Goal: Information Seeking & Learning: Check status

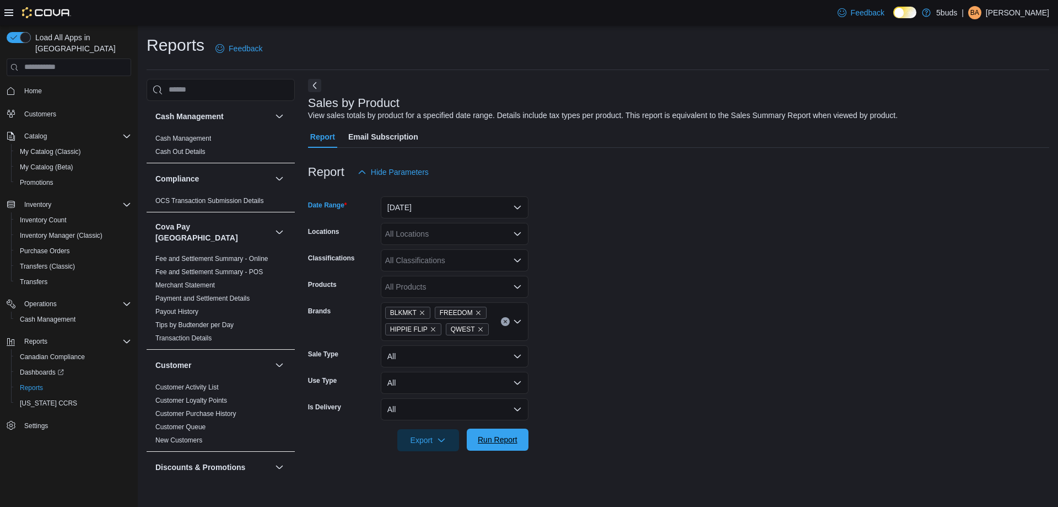
click at [502, 443] on span "Run Report" at bounding box center [498, 439] width 40 height 11
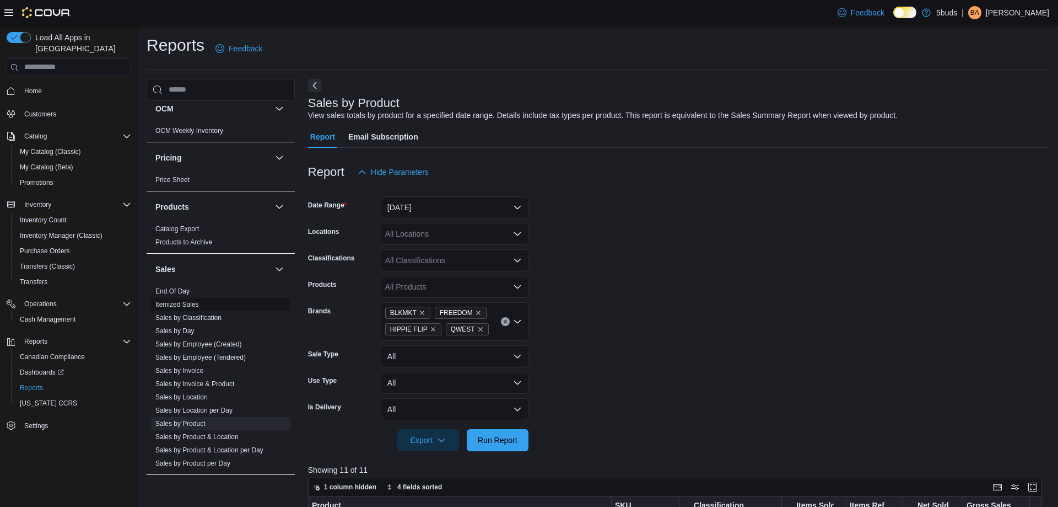
scroll to position [772, 0]
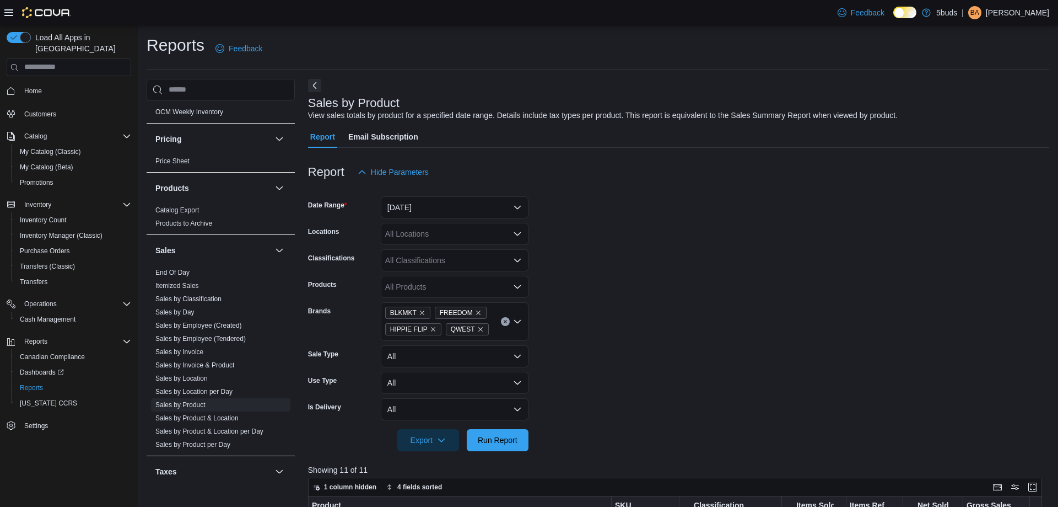
drag, startPoint x: 439, startPoint y: 233, endPoint x: 449, endPoint y: 230, distance: 9.8
click at [439, 233] on div "All Locations" at bounding box center [455, 234] width 148 height 22
type input "*******"
click at [510, 447] on span "Run Report" at bounding box center [497, 439] width 49 height 22
click at [688, 289] on form "Date Range Today Locations 5Buds – Yorkton Classifications All Classifications …" at bounding box center [678, 317] width 741 height 268
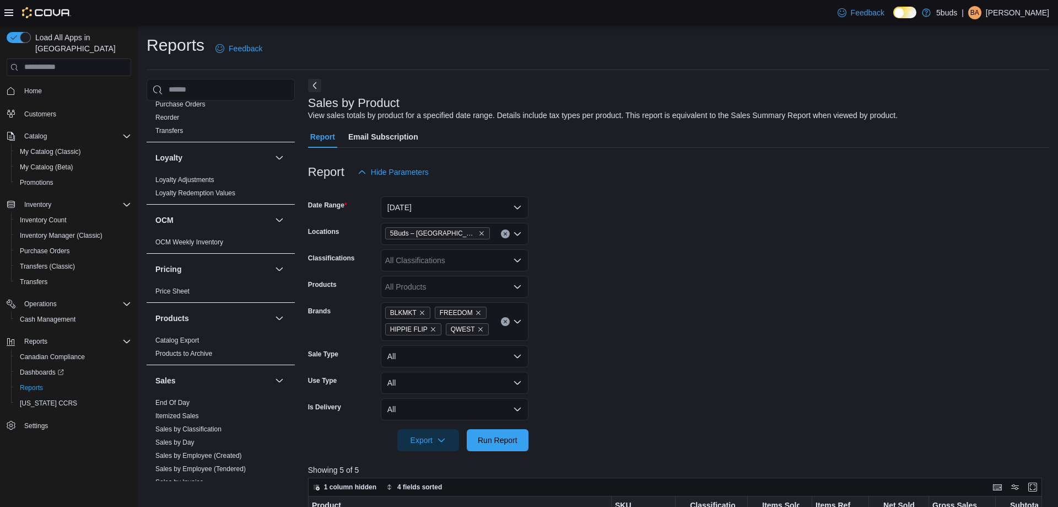
scroll to position [756, 0]
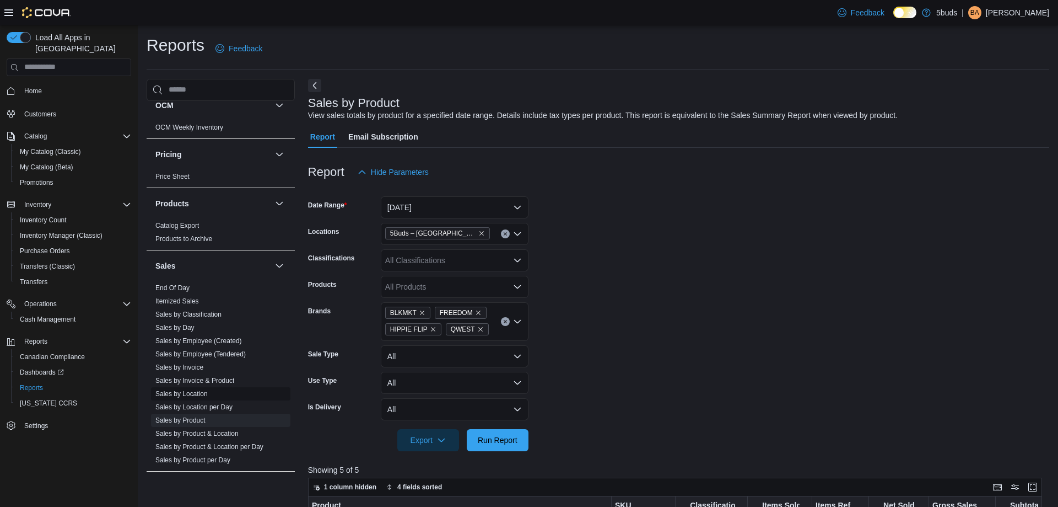
click at [194, 390] on link "Sales by Location" at bounding box center [181, 394] width 52 height 8
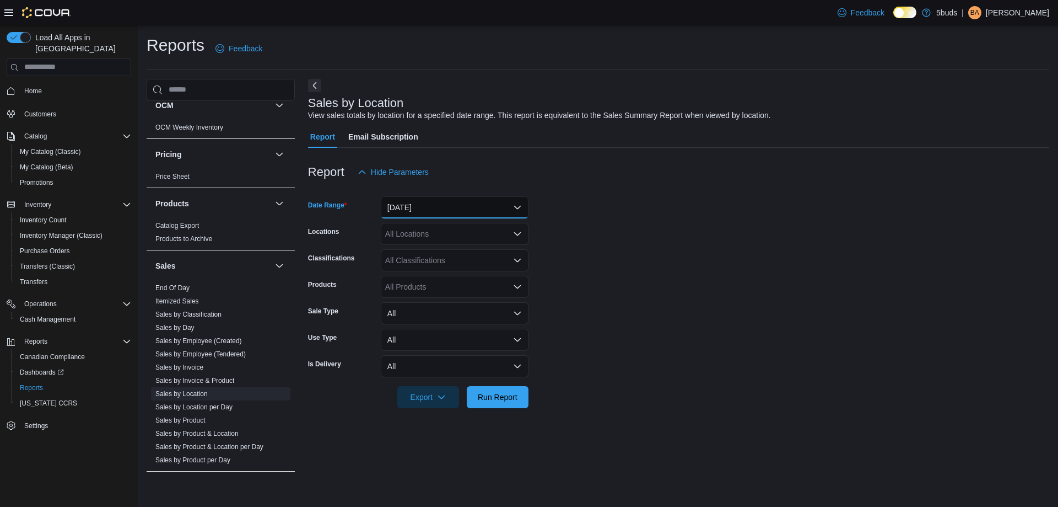
click at [428, 213] on button "Yesterday" at bounding box center [455, 207] width 148 height 22
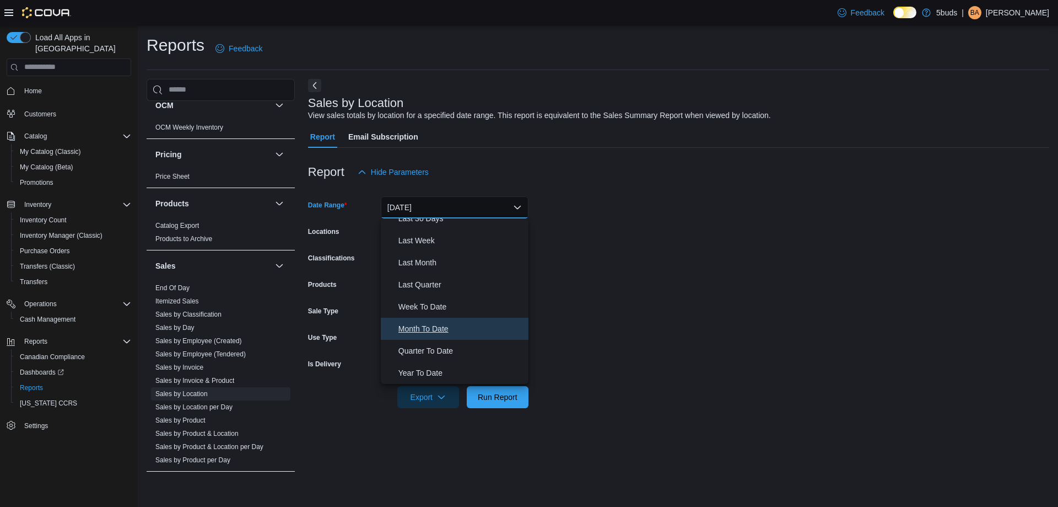
click at [434, 328] on span "Month To Date" at bounding box center [462, 328] width 126 height 13
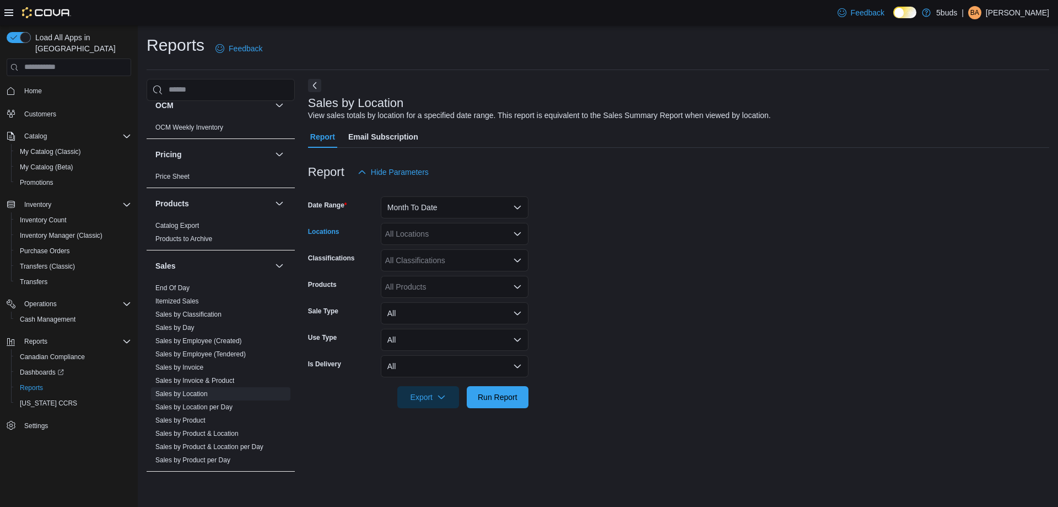
click at [435, 231] on div "All Locations" at bounding box center [455, 234] width 148 height 22
type input "****"
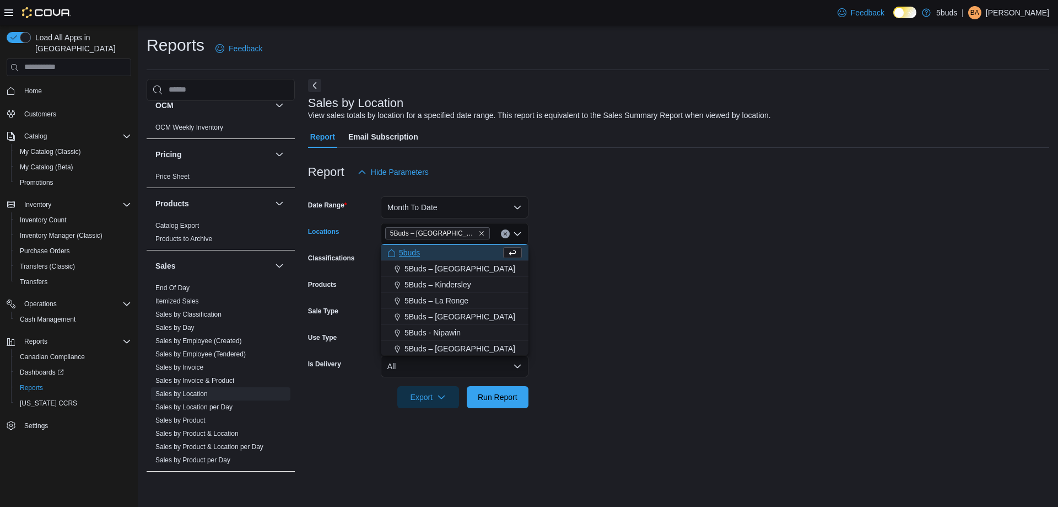
click at [589, 256] on form "Date Range Month To Date Locations 5Buds – Yorkton Combo box. Selected. 5Buds –…" at bounding box center [678, 295] width 741 height 225
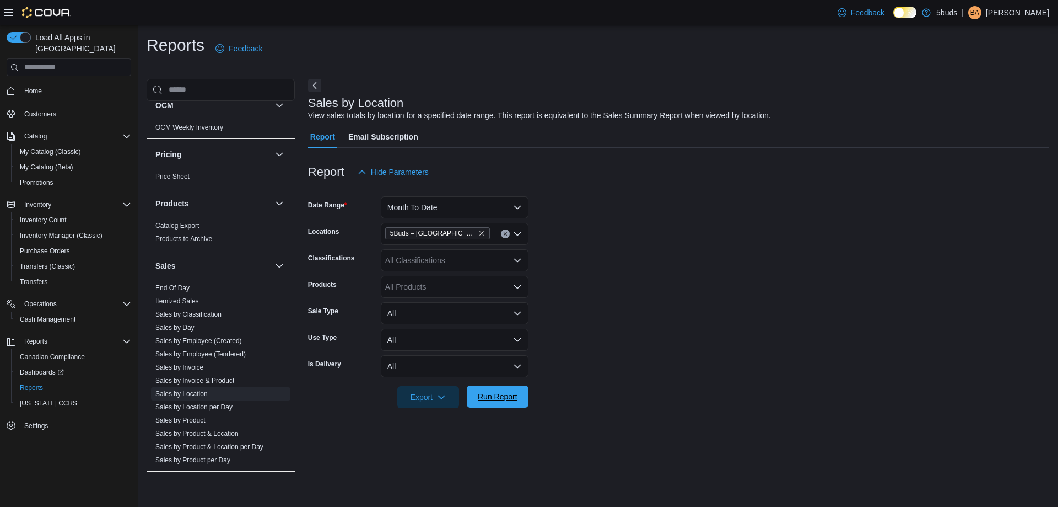
click at [503, 401] on span "Run Report" at bounding box center [498, 396] width 40 height 11
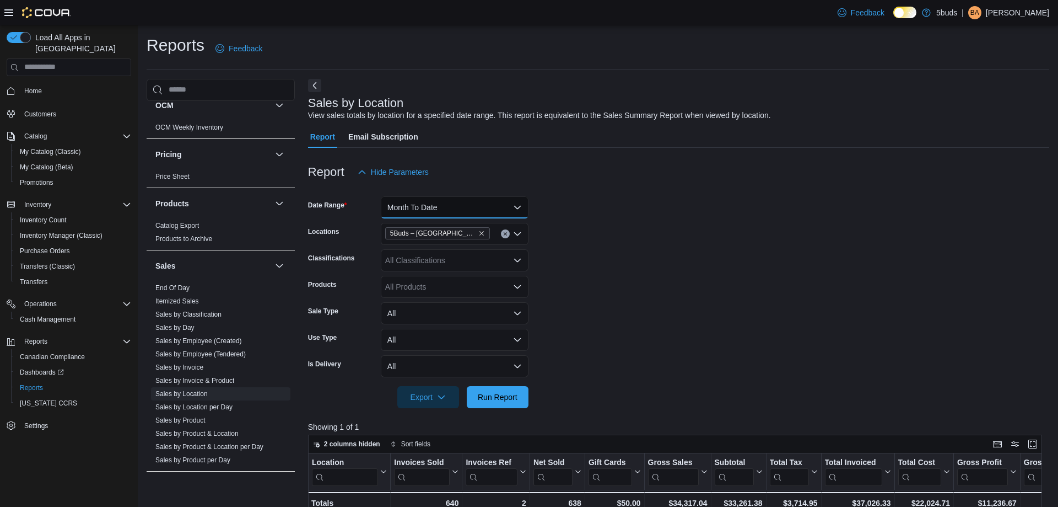
click at [467, 209] on button "Month To Date" at bounding box center [455, 207] width 148 height 22
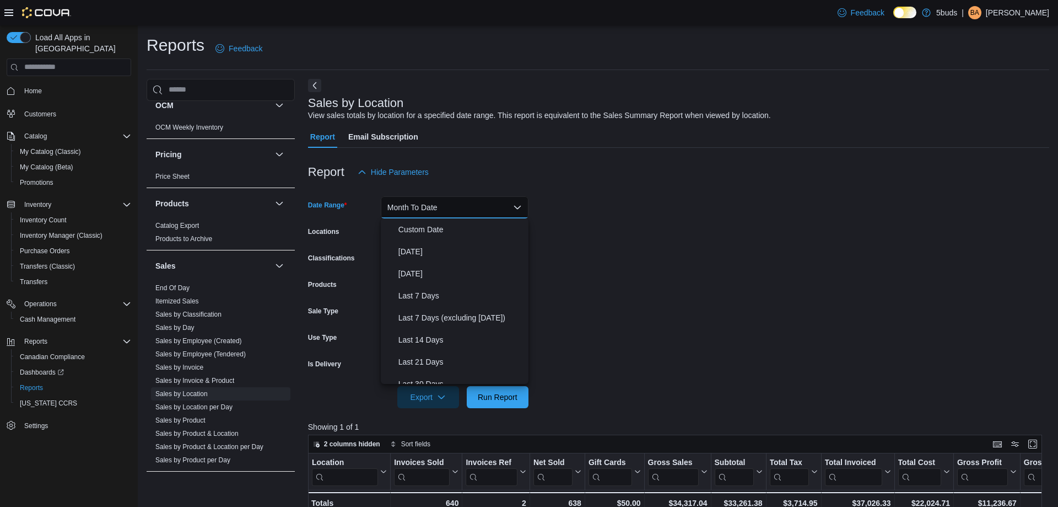
scroll to position [165, 0]
click at [606, 211] on form "Date Range Month To Date Locations 5Buds – Yorkton Classifications All Classifi…" at bounding box center [678, 295] width 741 height 225
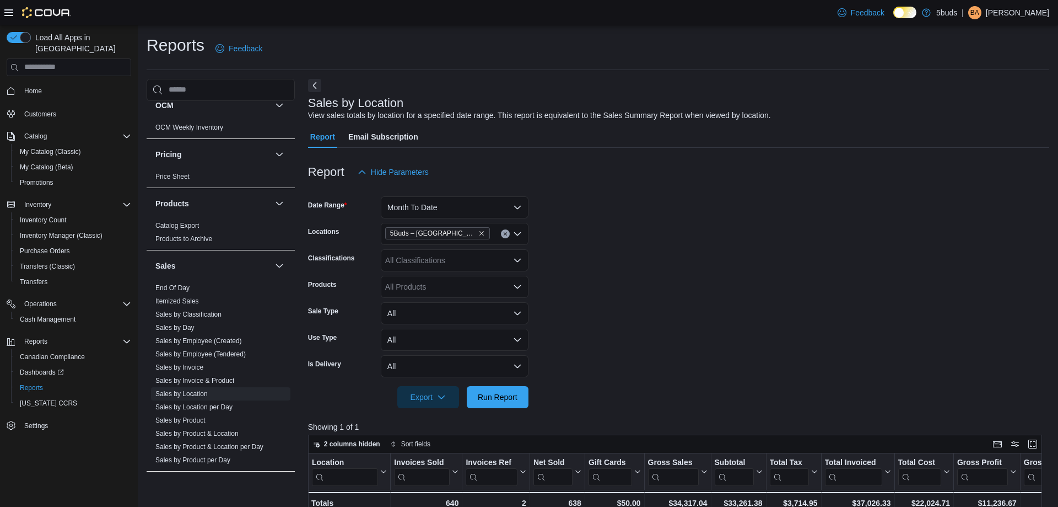
click at [57, 84] on span "Home" at bounding box center [75, 91] width 111 height 14
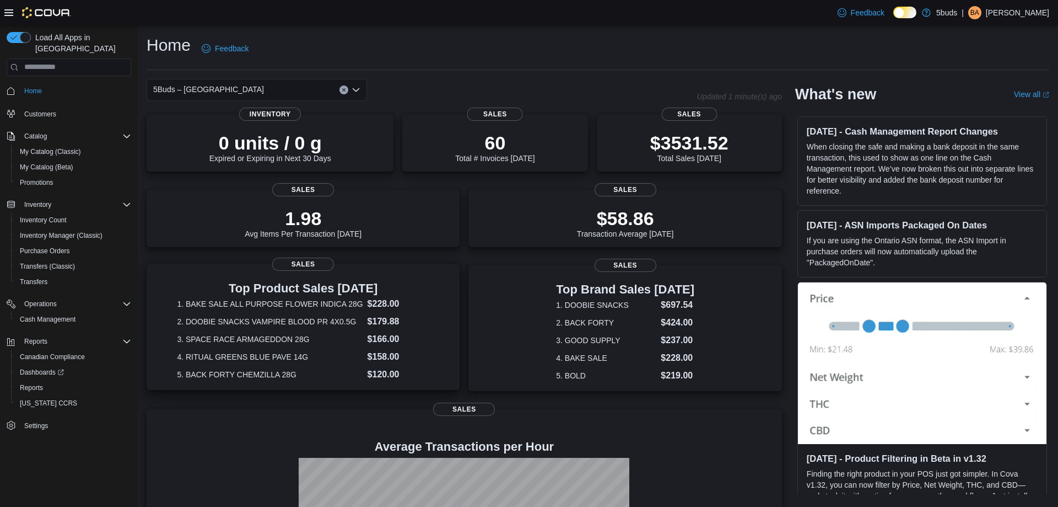
click at [214, 303] on dt "1. BAKE SALE ALL PURPOSE FLOWER INDICA 28G" at bounding box center [270, 303] width 186 height 11
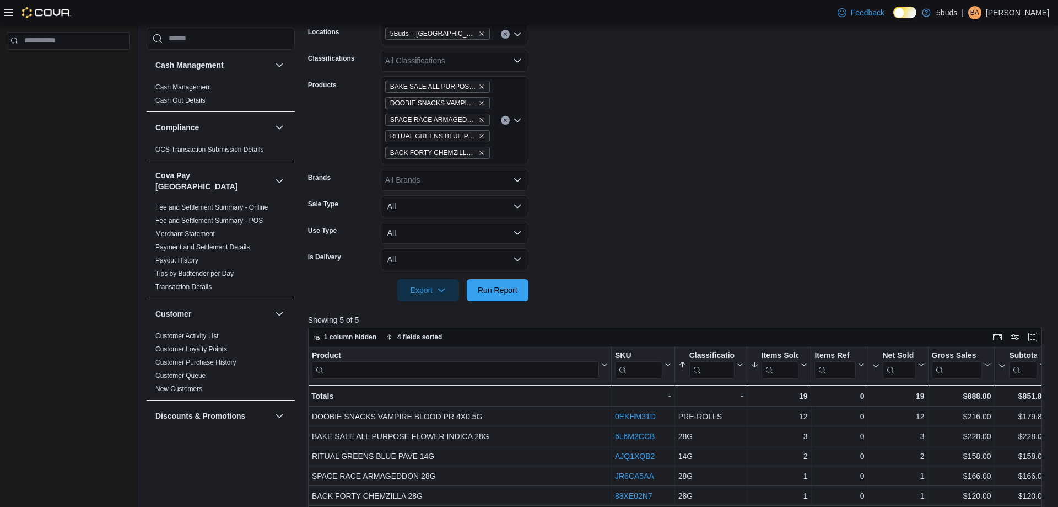
scroll to position [276, 0]
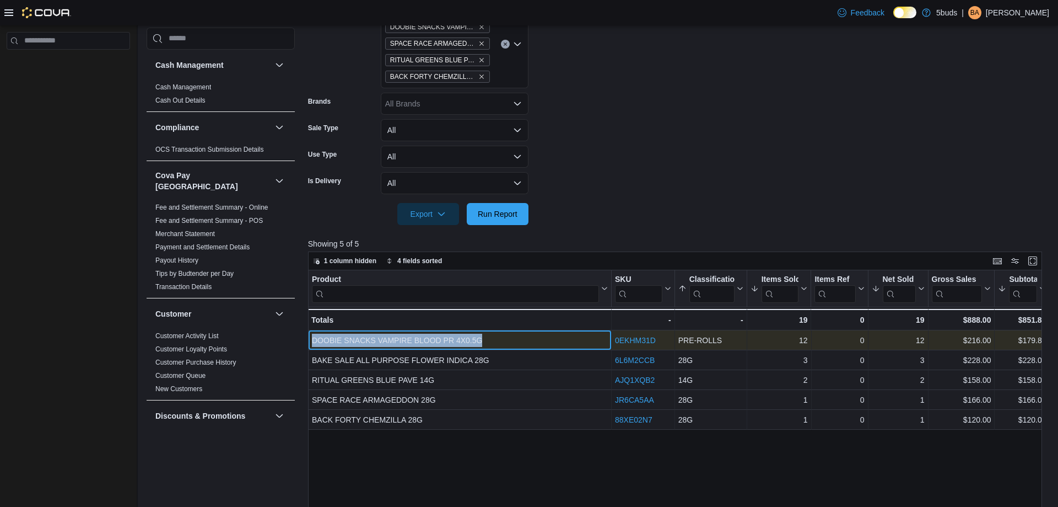
drag, startPoint x: 489, startPoint y: 338, endPoint x: 313, endPoint y: 333, distance: 176.4
click at [313, 333] on div "DOOBIE SNACKS VAMPIRE BLOOD PR 4X0.5G" at bounding box center [460, 339] width 296 height 13
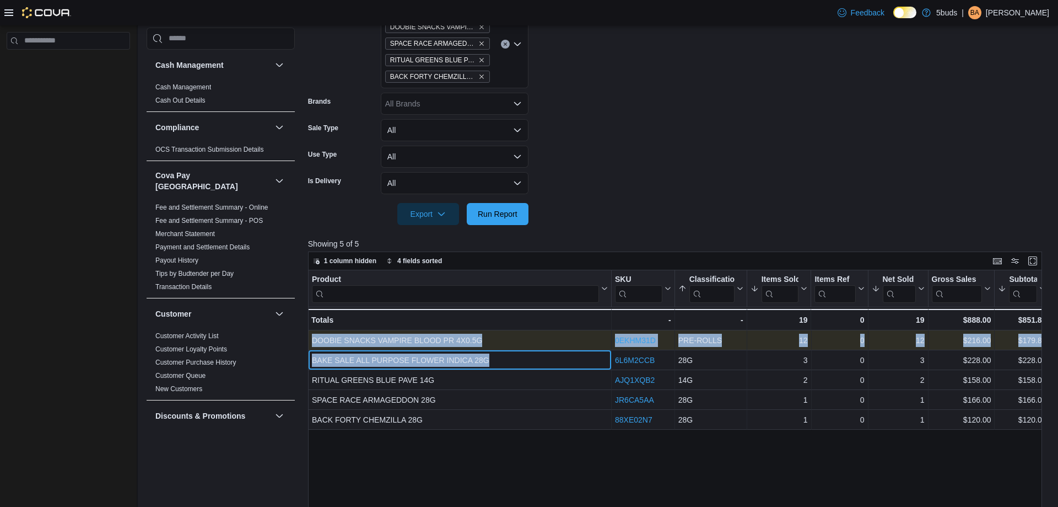
drag, startPoint x: 488, startPoint y: 359, endPoint x: 313, endPoint y: 349, distance: 175.6
click at [313, 349] on div "Product Click to view column header actions SKU Click to view column header act…" at bounding box center [915, 349] width 1215 height 159
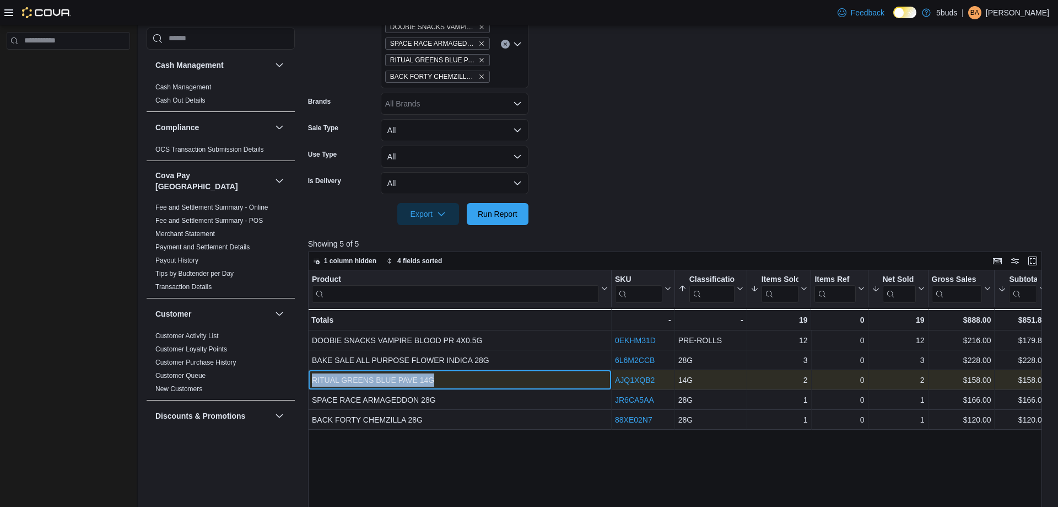
drag, startPoint x: 438, startPoint y: 381, endPoint x: 315, endPoint y: 376, distance: 123.0
click at [315, 376] on div "RITUAL GREENS BLUE PAVE 14G" at bounding box center [460, 379] width 296 height 13
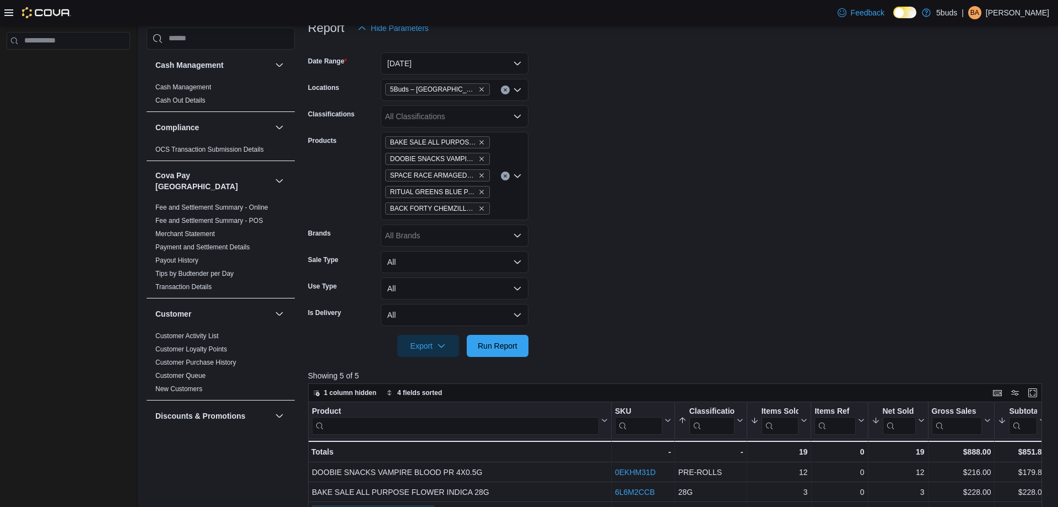
scroll to position [0, 0]
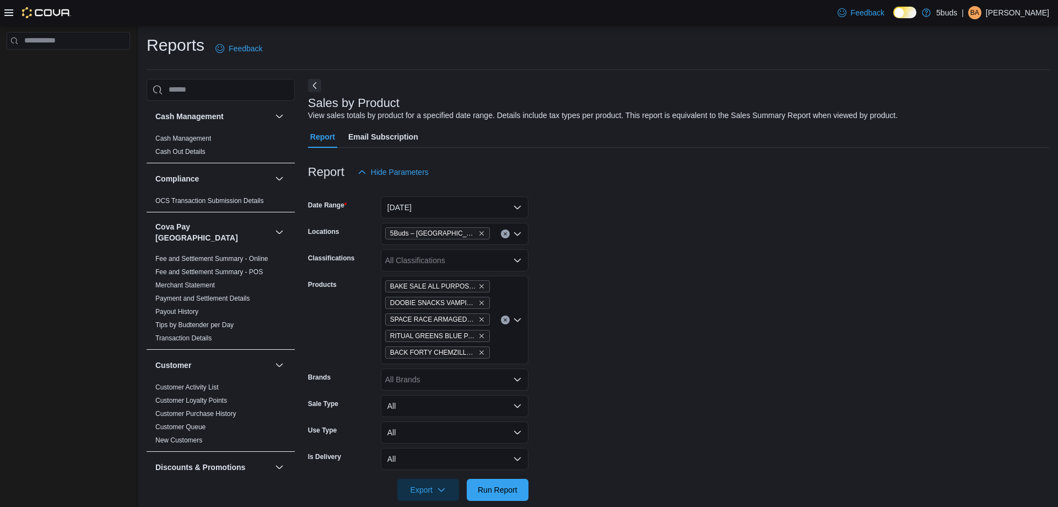
click at [10, 20] on div at bounding box center [37, 12] width 67 height 25
click at [10, 16] on icon at bounding box center [8, 12] width 9 height 9
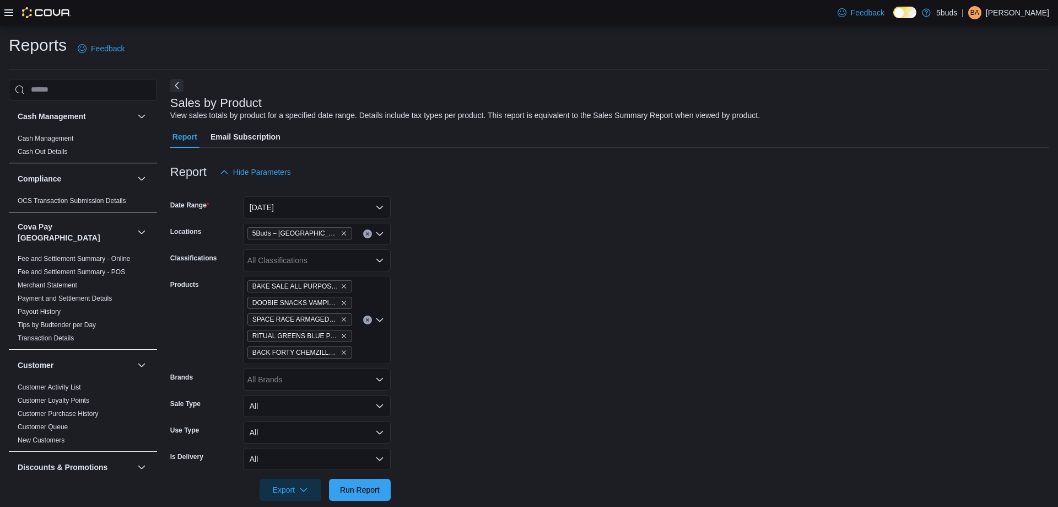
click at [11, 16] on icon at bounding box center [8, 12] width 9 height 9
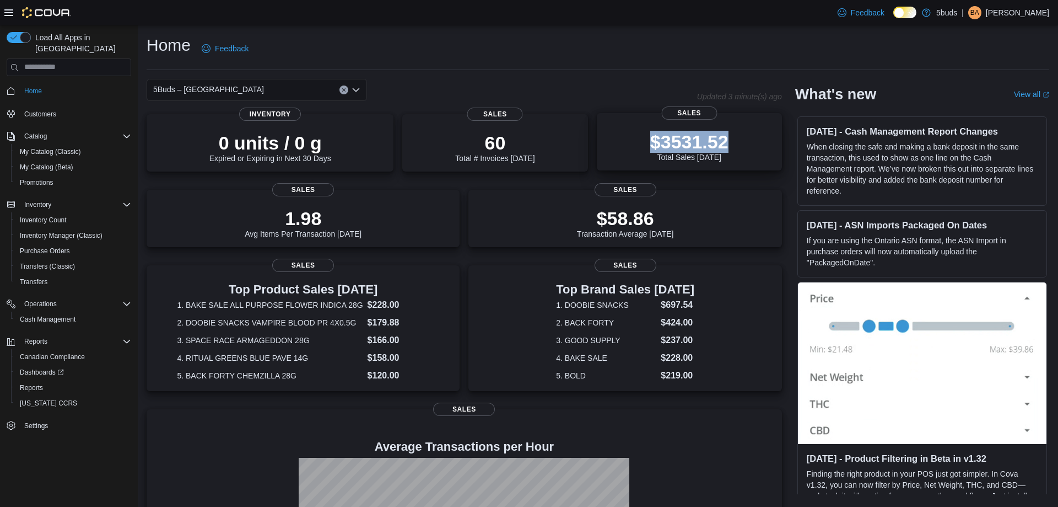
drag, startPoint x: 710, startPoint y: 138, endPoint x: 651, endPoint y: 140, distance: 59.0
click at [651, 140] on div "$3531.52 Total Sales Today" at bounding box center [690, 143] width 168 height 35
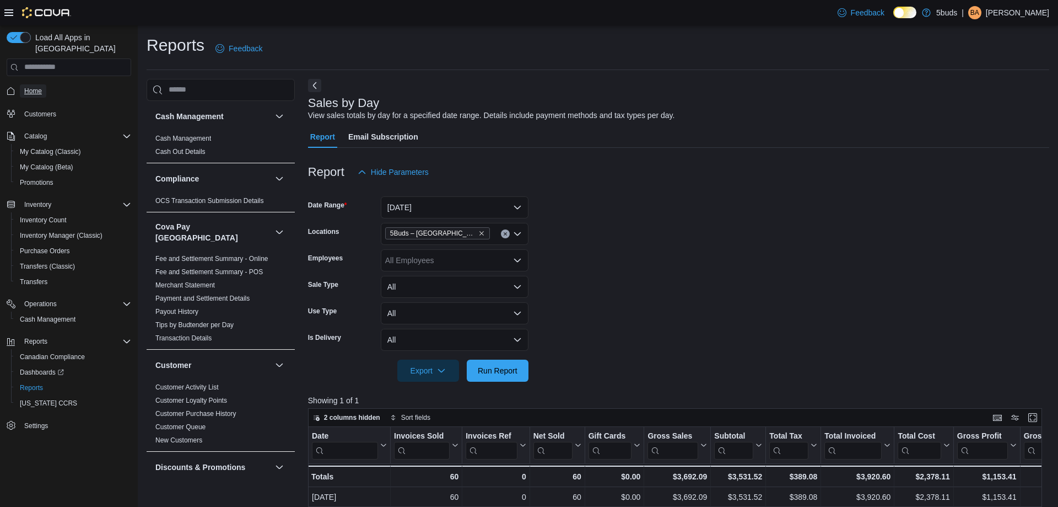
click at [41, 87] on span "Home" at bounding box center [33, 90] width 18 height 13
